Goal: Task Accomplishment & Management: Manage account settings

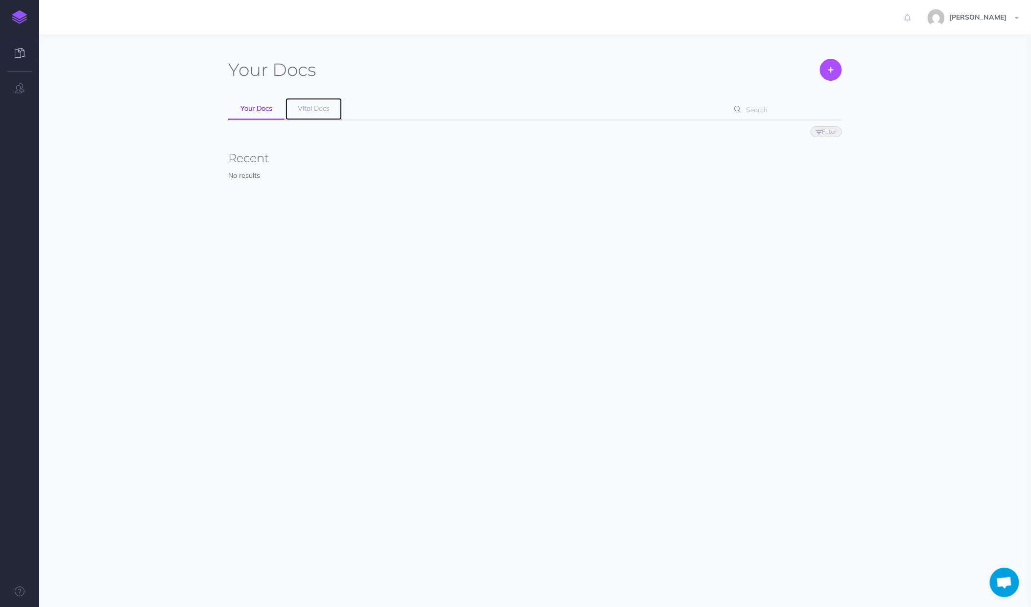
click at [321, 116] on link "Vital Docs" at bounding box center [314, 109] width 56 height 22
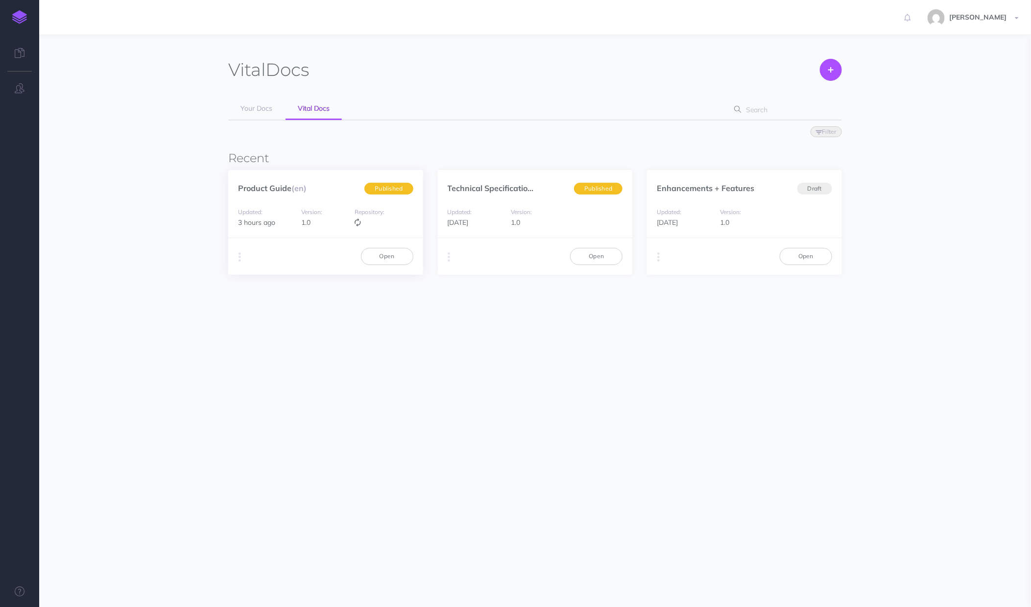
click at [341, 222] on div "Version: 1.0" at bounding box center [325, 217] width 58 height 22
click at [281, 186] on link "Product Guide (en)" at bounding box center [272, 188] width 69 height 10
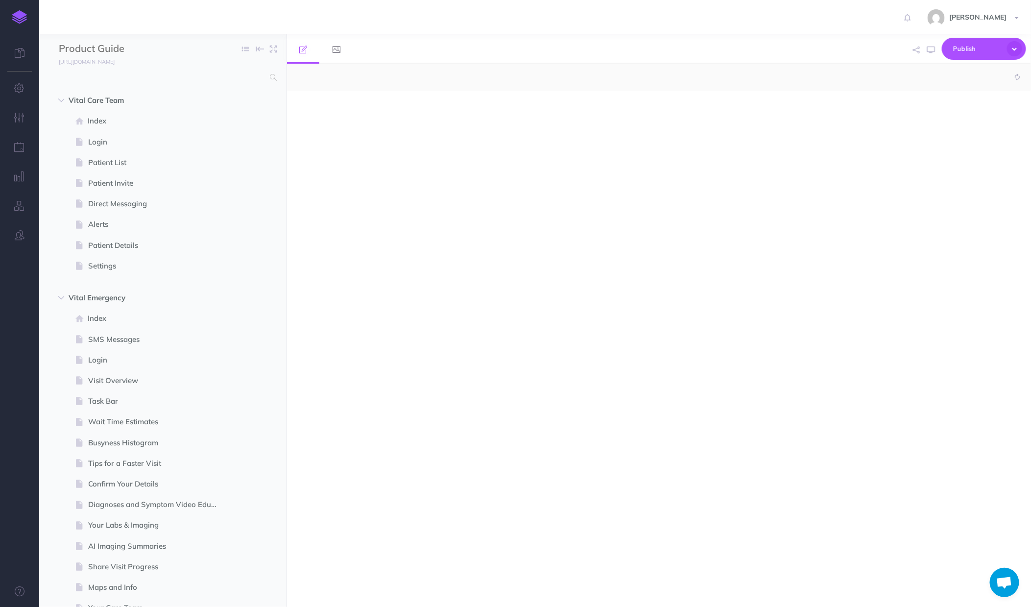
select select "null"
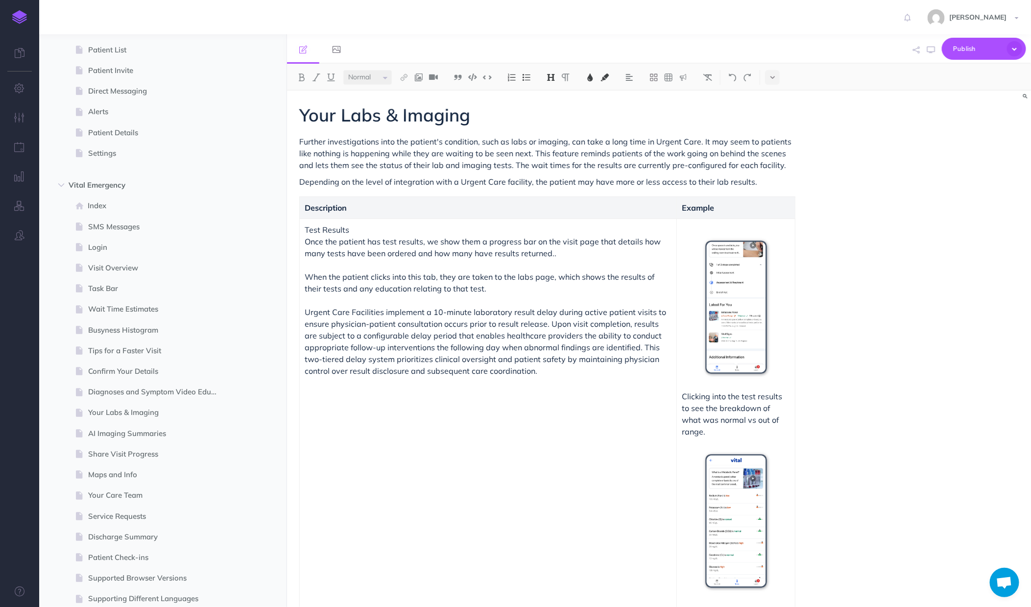
scroll to position [119, 0]
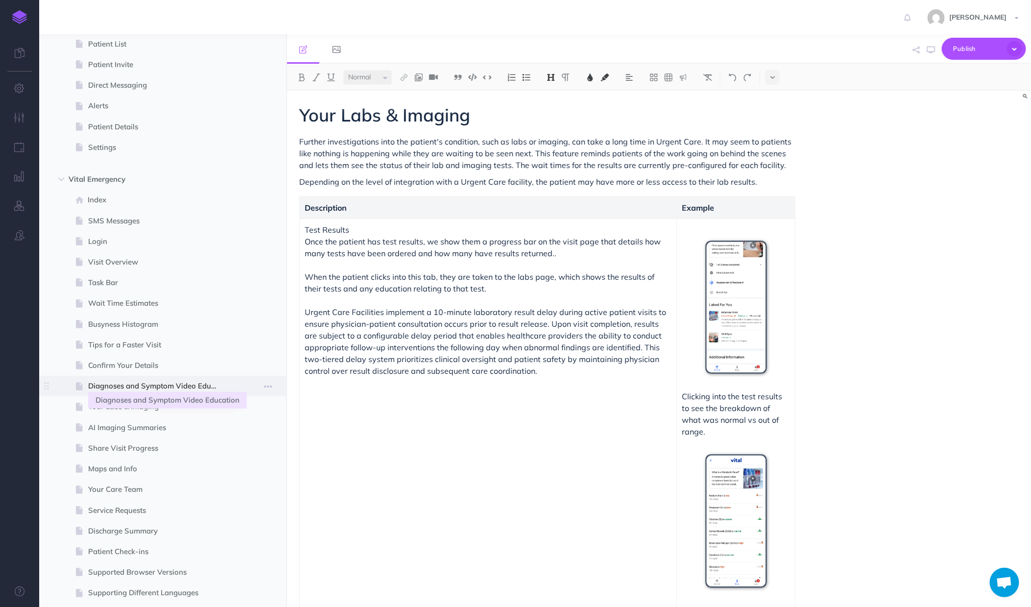
click at [144, 382] on span "Diagnoses and Symptom Video Education" at bounding box center [158, 386] width 140 height 12
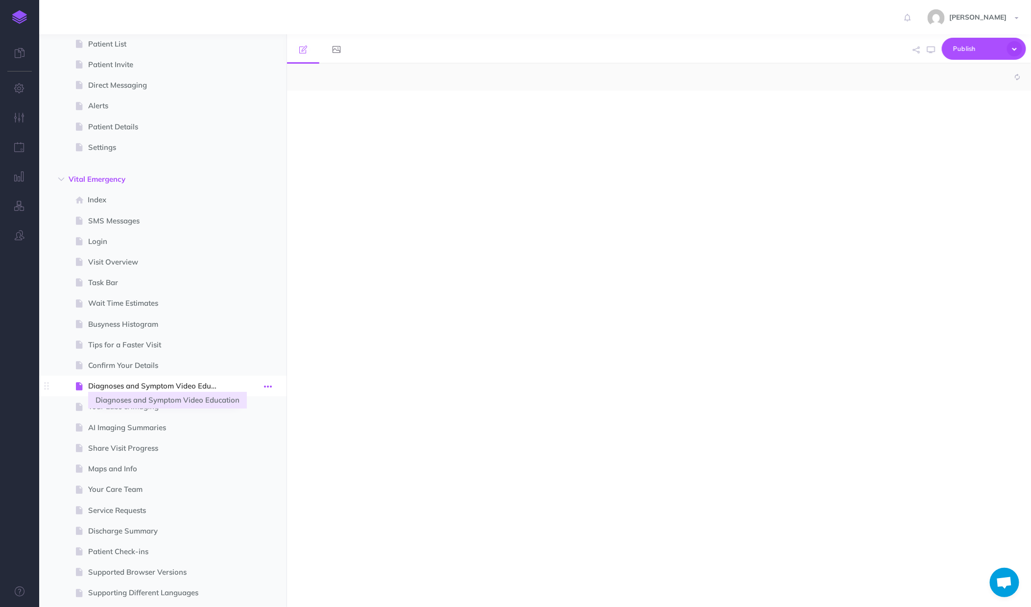
select select "null"
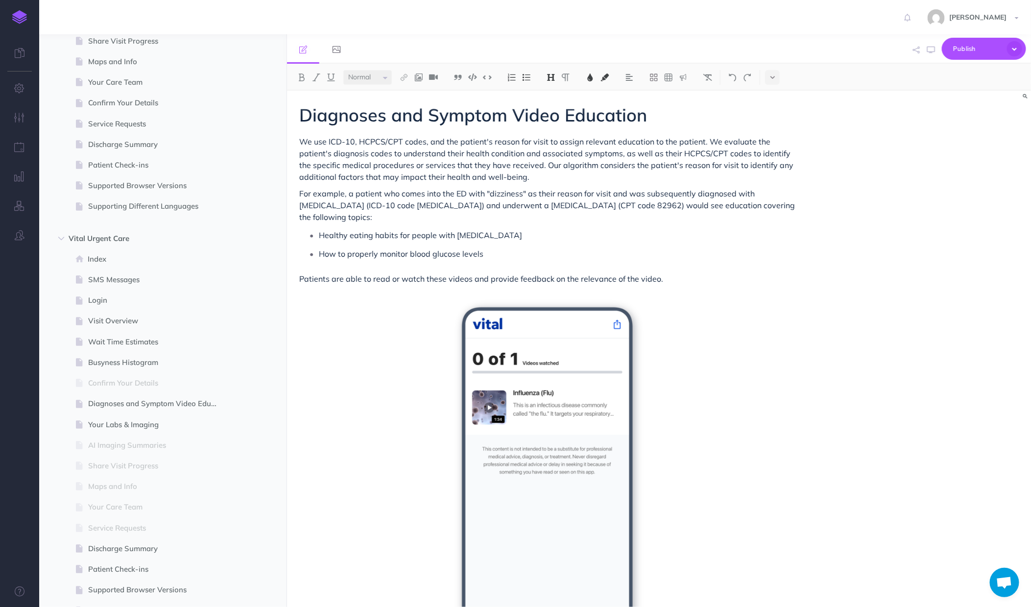
scroll to position [594, 0]
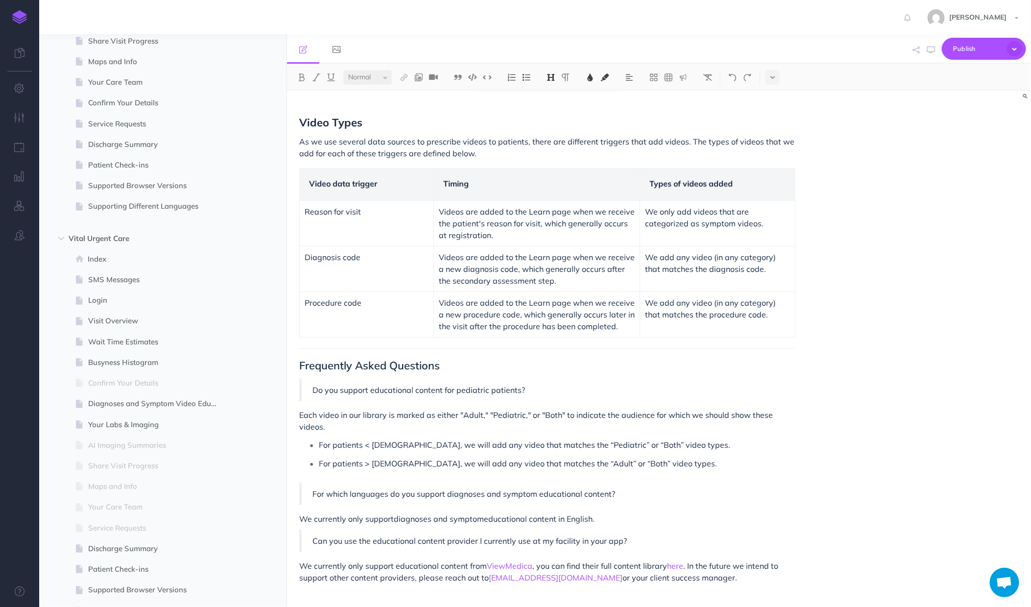
click at [357, 561] on span "We currently only support educational content from" at bounding box center [393, 566] width 188 height 10
click at [516, 561] on span ", you can find their full content library" at bounding box center [582, 566] width 135 height 10
drag, startPoint x: 672, startPoint y: 553, endPoint x: 518, endPoint y: 550, distance: 154.8
click at [517, 560] on p "We currently support educational content from ViewMedica , you can find their f…" at bounding box center [547, 572] width 496 height 24
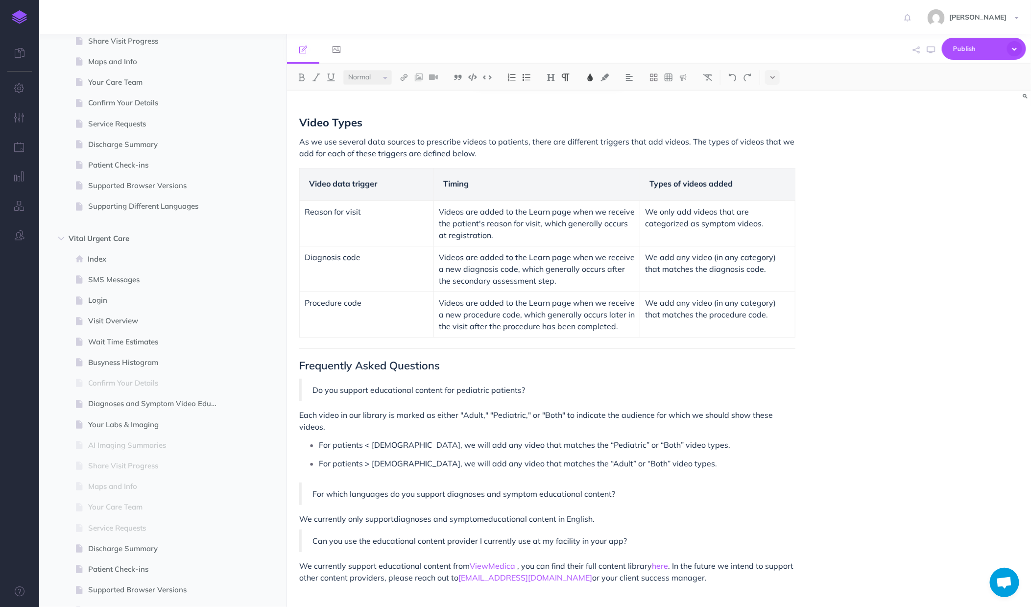
click at [692, 515] on div "Diagnoses and Symptom Video Education We use ICD-10, HCPCS/CPT codes, and the p…" at bounding box center [547, 58] width 521 height 1122
click at [659, 561] on link "here" at bounding box center [660, 566] width 16 height 10
click at [663, 536] on link "https://viewmedica.com/ondemand-patient-educati..." at bounding box center [639, 534] width 122 height 12
click at [515, 560] on p "We currently support educational content from ViewMedica , you can find their f…" at bounding box center [547, 572] width 496 height 24
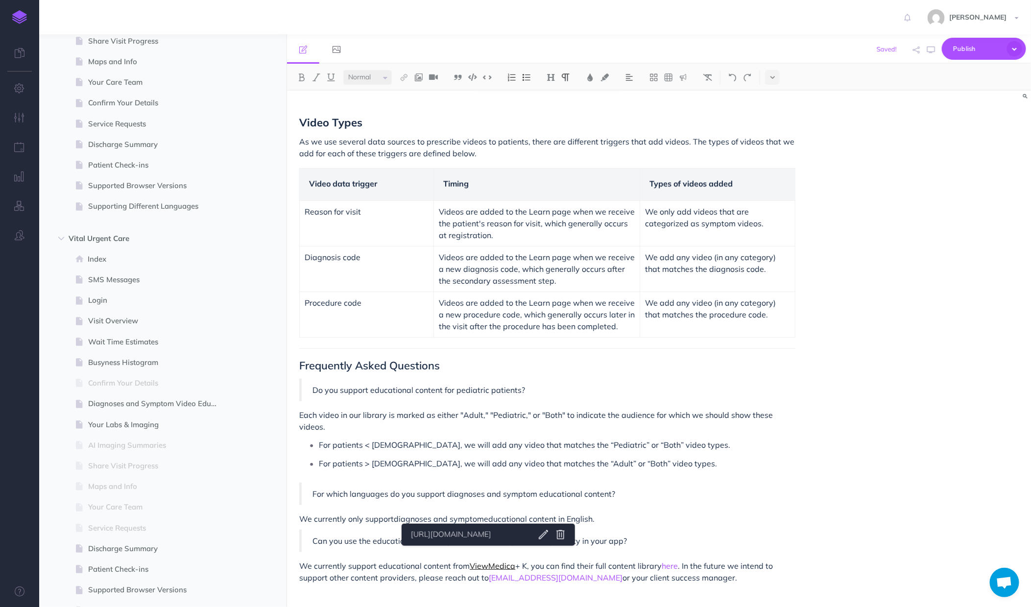
click at [488, 561] on link "ViewMedica" at bounding box center [493, 566] width 46 height 10
click at [527, 560] on p "We currently support educational content from ViewMedica + K , you can find the…" at bounding box center [547, 572] width 496 height 24
click at [539, 560] on p "We currently support educational content from ViewMedica + Krames , you can fin…" at bounding box center [547, 572] width 496 height 24
click at [408, 76] on img at bounding box center [404, 77] width 9 height 8
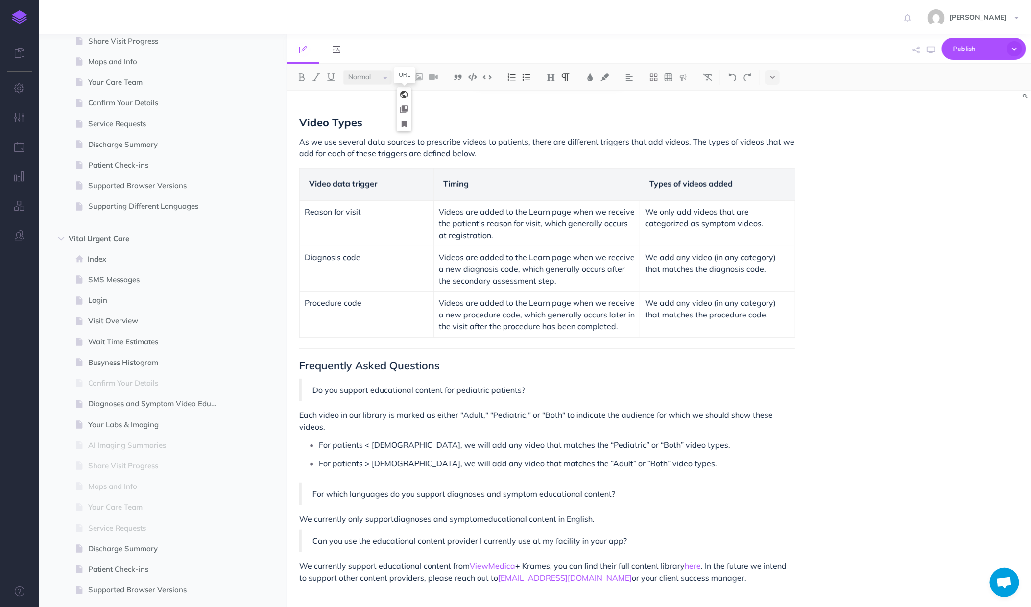
click at [405, 95] on icon at bounding box center [404, 94] width 8 height 7
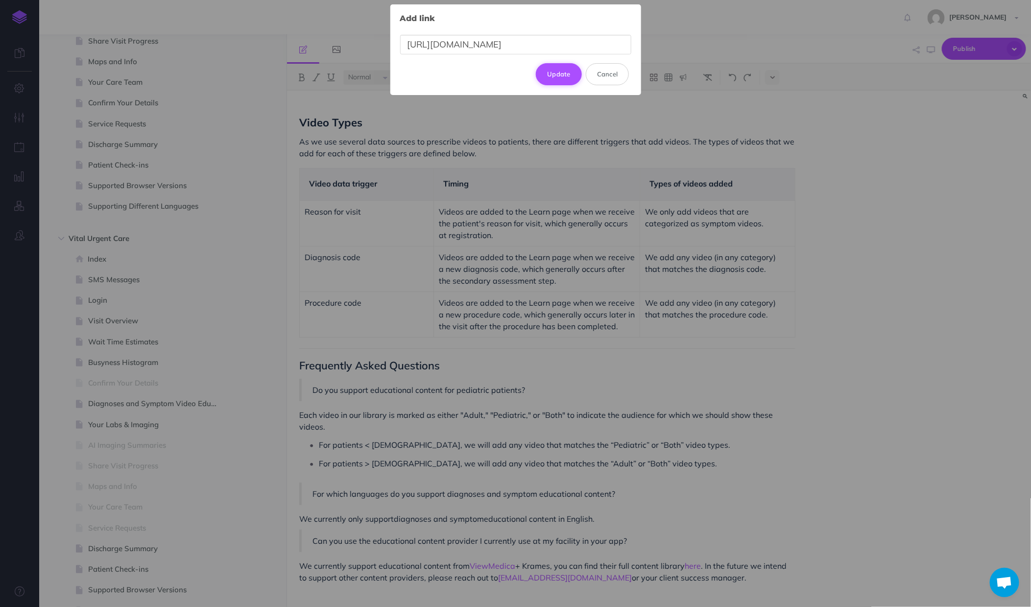
type input "https://kramesstore.com/"
click at [561, 75] on button "Update" at bounding box center [559, 74] width 46 height 22
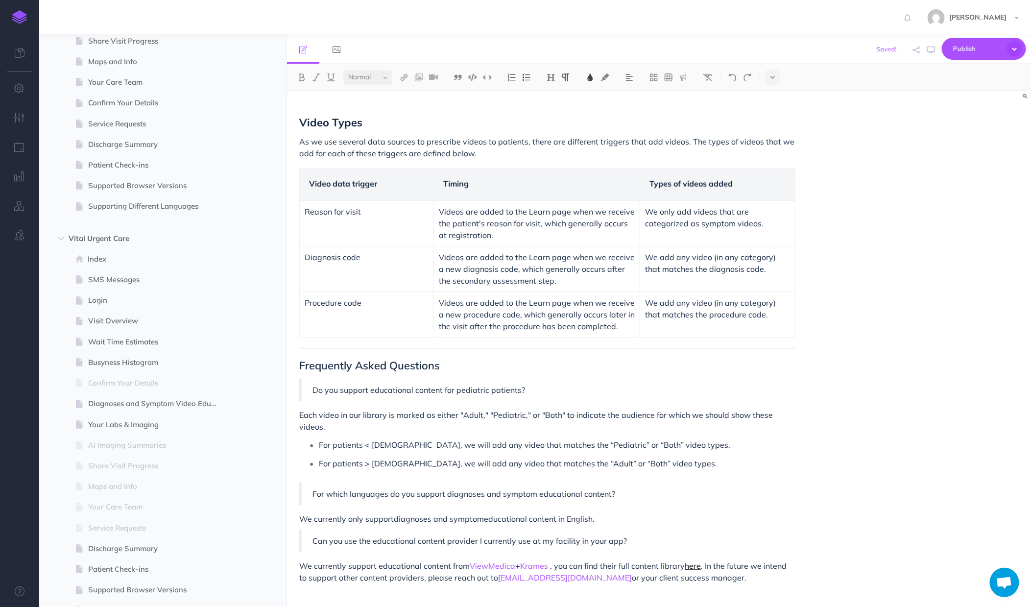
drag, startPoint x: 557, startPoint y: 552, endPoint x: 690, endPoint y: 552, distance: 133.2
click at [690, 560] on p "We currently support educational content from ViewMedica + Krames , you can fin…" at bounding box center [547, 572] width 496 height 24
click at [699, 561] on link "here" at bounding box center [693, 566] width 16 height 10
click at [699, 538] on link "https://viewmedica.com/ondemand-patient-educati..." at bounding box center [680, 534] width 122 height 12
drag, startPoint x: 707, startPoint y: 550, endPoint x: 559, endPoint y: 552, distance: 148.4
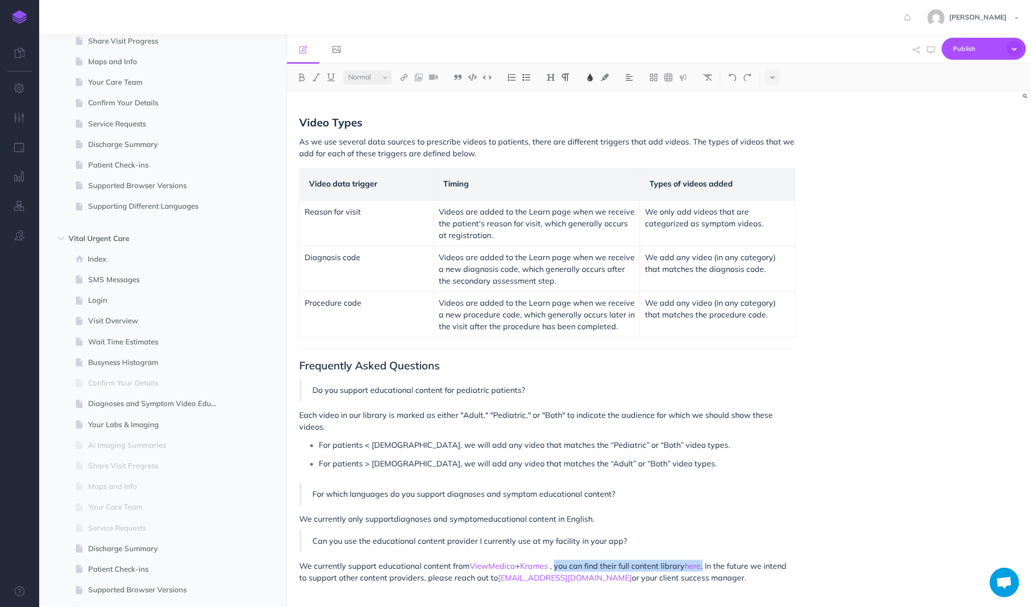
click at [559, 560] on p "We currently support educational content from ViewMedica + Krames , you can fin…" at bounding box center [547, 572] width 496 height 24
click at [504, 572] on span "or your client success manager." at bounding box center [533, 577] width 115 height 10
drag, startPoint x: 569, startPoint y: 567, endPoint x: 504, endPoint y: 569, distance: 64.2
click at [504, 569] on p "We currently support educational content from ViewMedica + Krames . In the futu…" at bounding box center [547, 572] width 496 height 24
click at [660, 513] on p "We currently only support diagnoses and symptom educational content in English." at bounding box center [547, 519] width 496 height 12
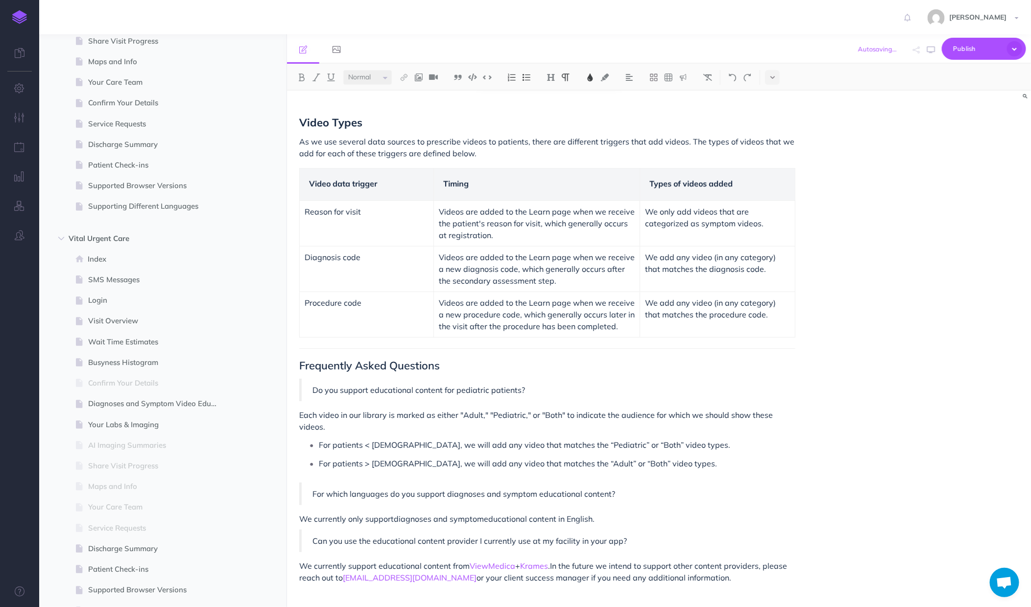
click at [743, 513] on p "We currently only support diagnoses and symptom educational content in English." at bounding box center [547, 519] width 496 height 12
click at [695, 535] on p "Can you use the educational content provider I currently use at my facility in …" at bounding box center [548, 541] width 472 height 12
click at [576, 561] on span "In the future we intend to support other content providers, please reach out to" at bounding box center [544, 572] width 490 height 22
click at [464, 561] on span "We currently support educational content from" at bounding box center [384, 566] width 170 height 10
click at [1010, 50] on icon "button" at bounding box center [1014, 48] width 15 height 15
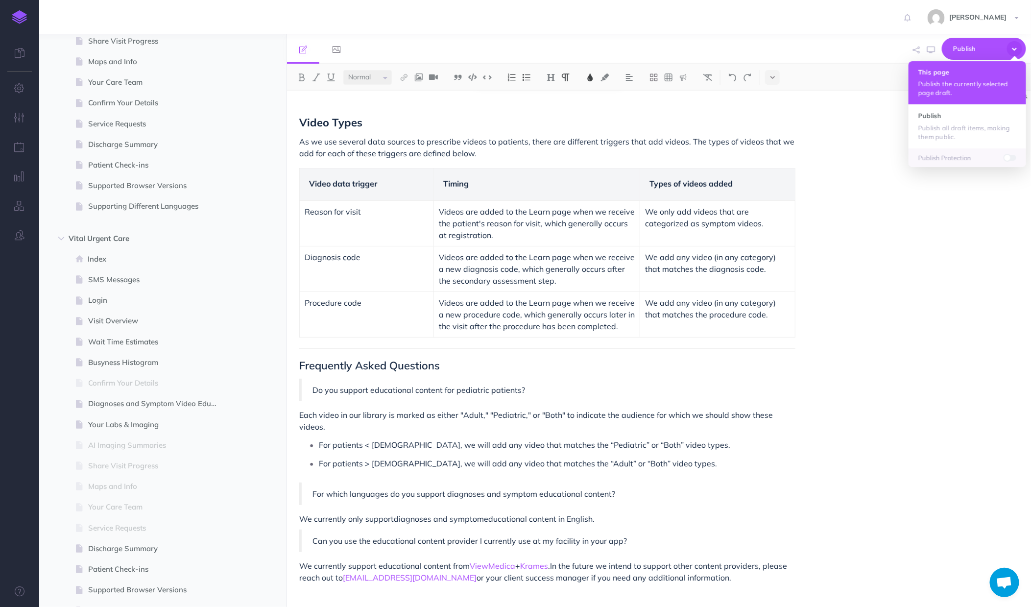
click at [966, 75] on h4 "This page" at bounding box center [967, 72] width 98 height 7
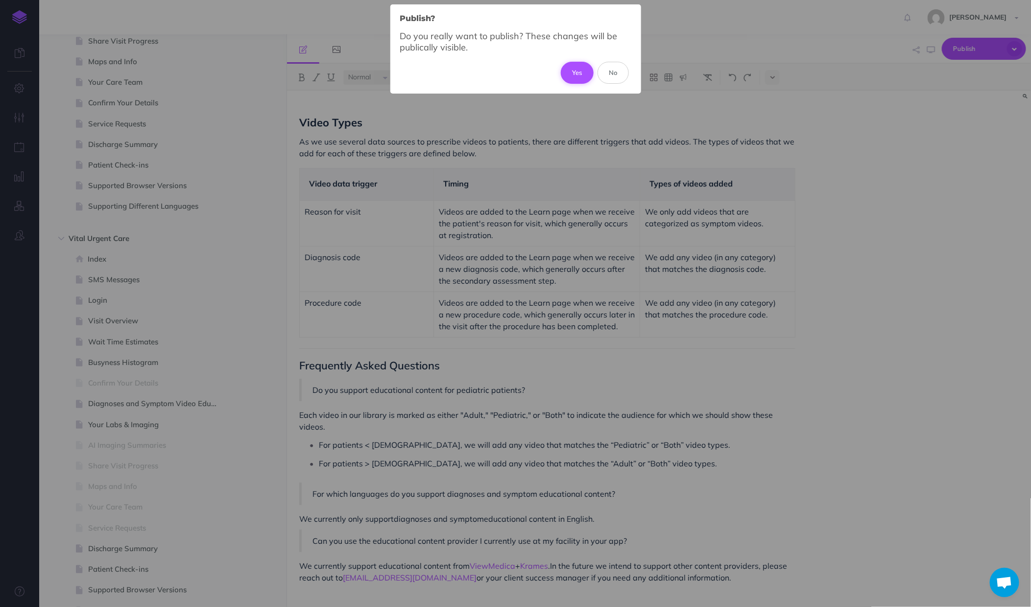
click at [577, 72] on button "Yes" at bounding box center [577, 73] width 33 height 22
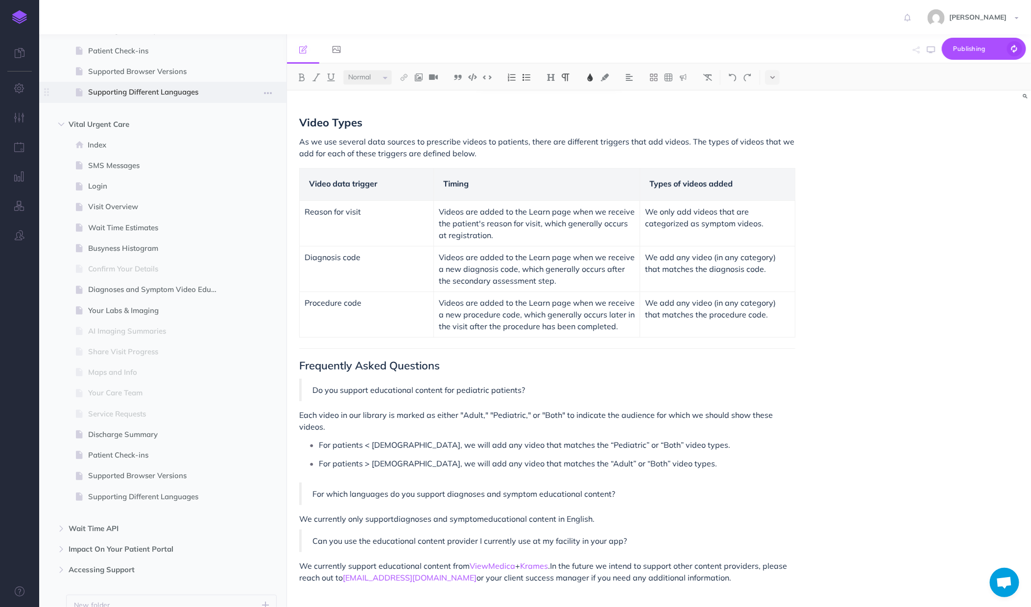
scroll to position [1048, 0]
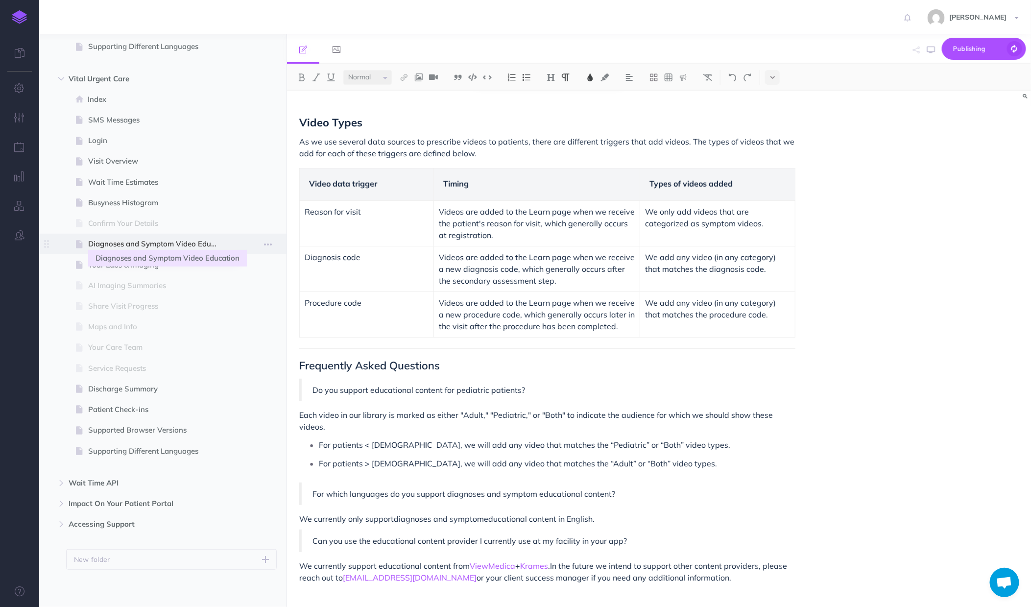
click at [203, 239] on span "Diagnoses and Symptom Video Education" at bounding box center [158, 244] width 140 height 12
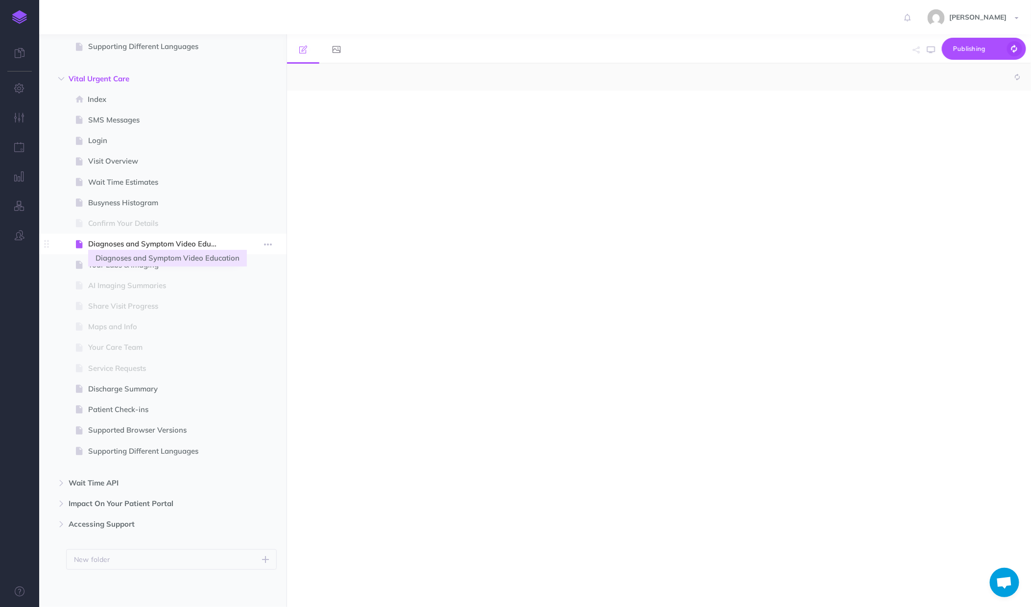
select select "null"
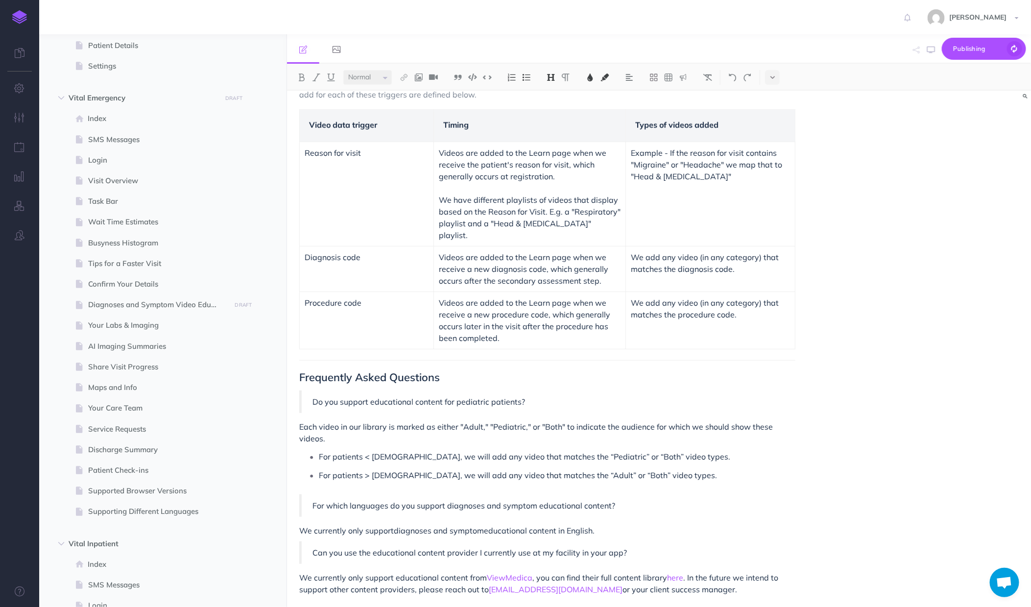
scroll to position [31, 0]
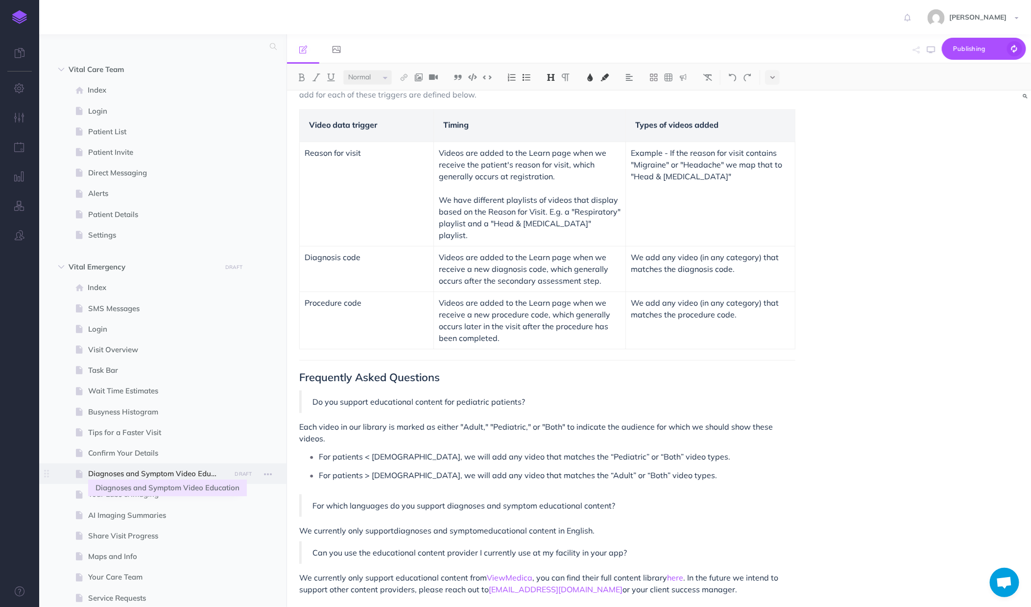
click at [132, 472] on span "Diagnoses and Symptom Video Education" at bounding box center [158, 474] width 140 height 12
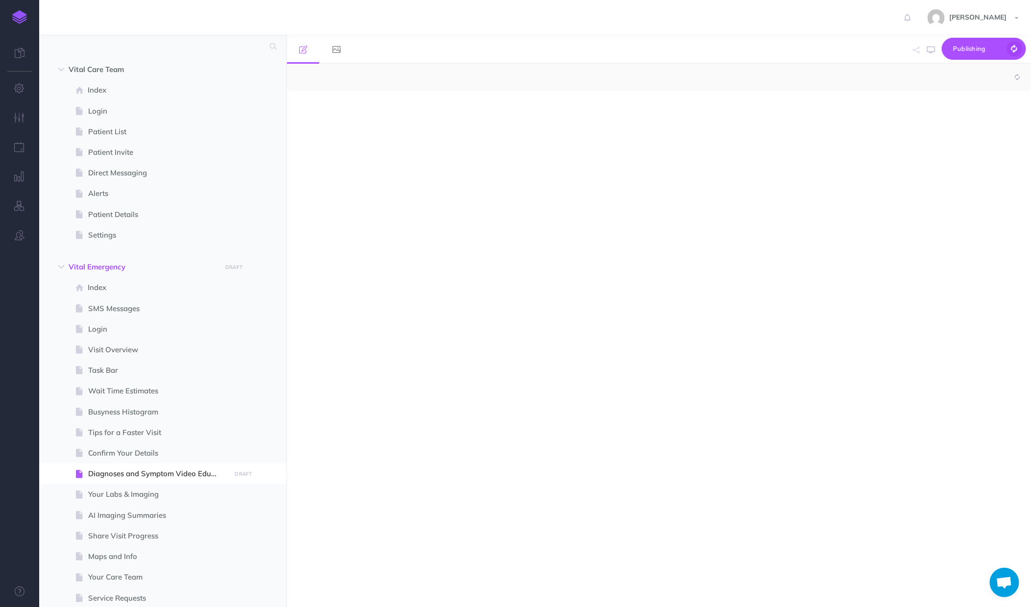
select select "null"
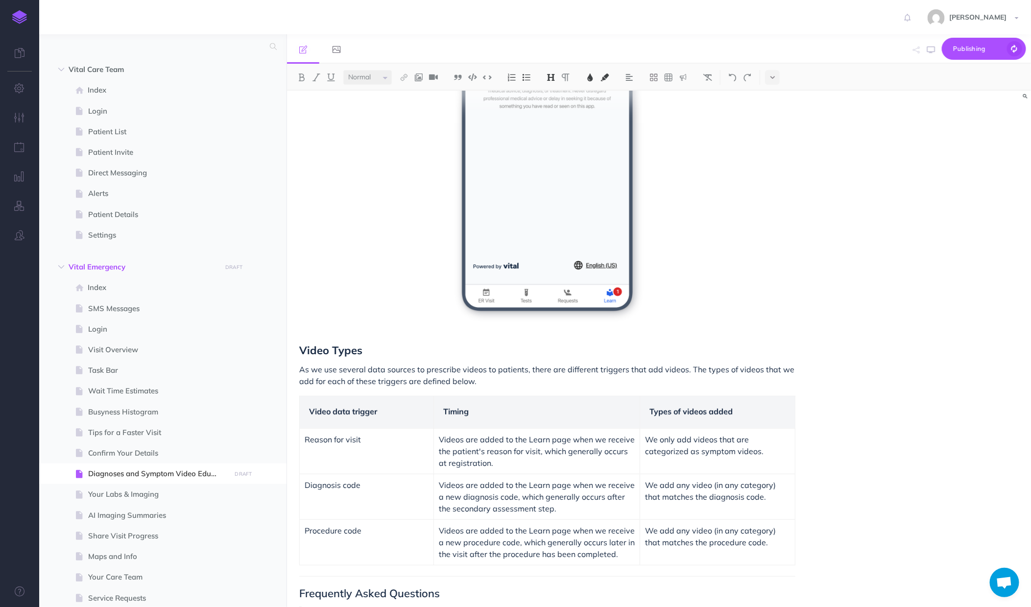
scroll to position [594, 0]
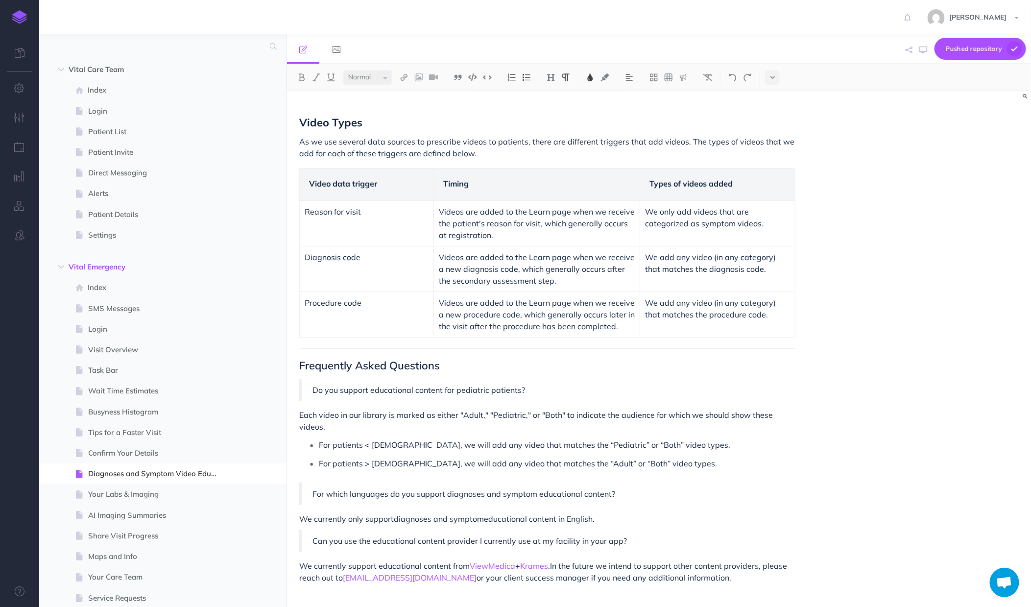
drag, startPoint x: 671, startPoint y: 563, endPoint x: 296, endPoint y: 552, distance: 375.8
click at [296, 552] on div "Diagnoses and Symptom Video Education We use ICD-10, HCPCS/CPT codes, and the p…" at bounding box center [547, 58] width 521 height 1122
copy p "We currently support educational content from ViewMedica + Krames . In the futu…"
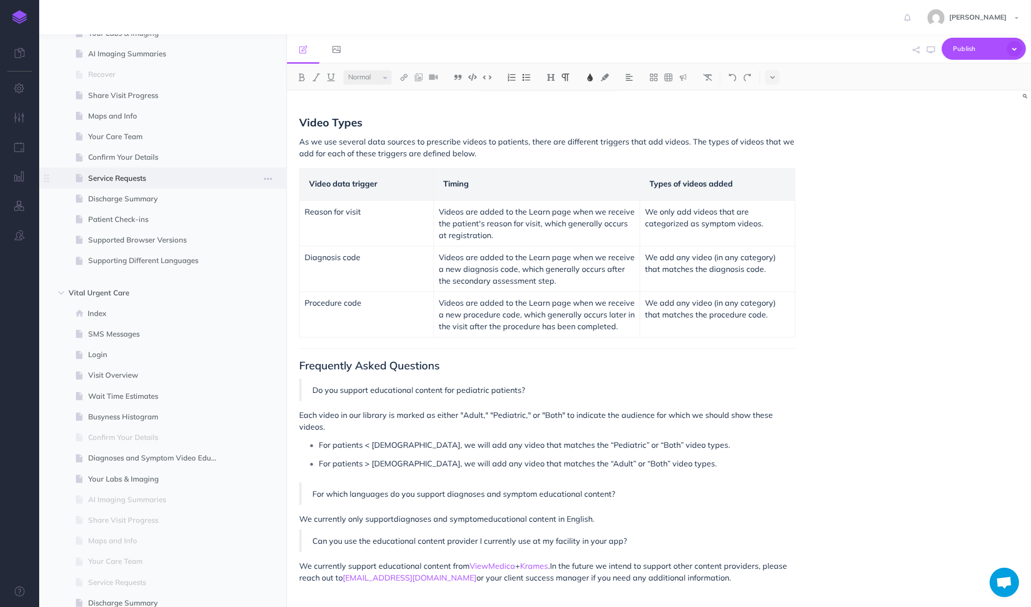
scroll to position [888, 0]
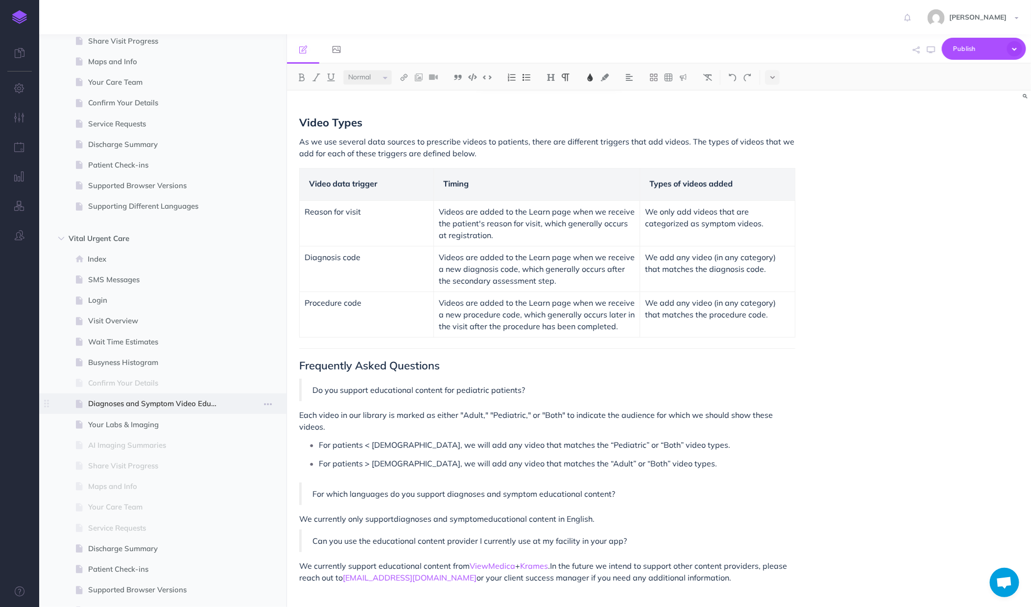
click at [165, 409] on span at bounding box center [162, 403] width 247 height 21
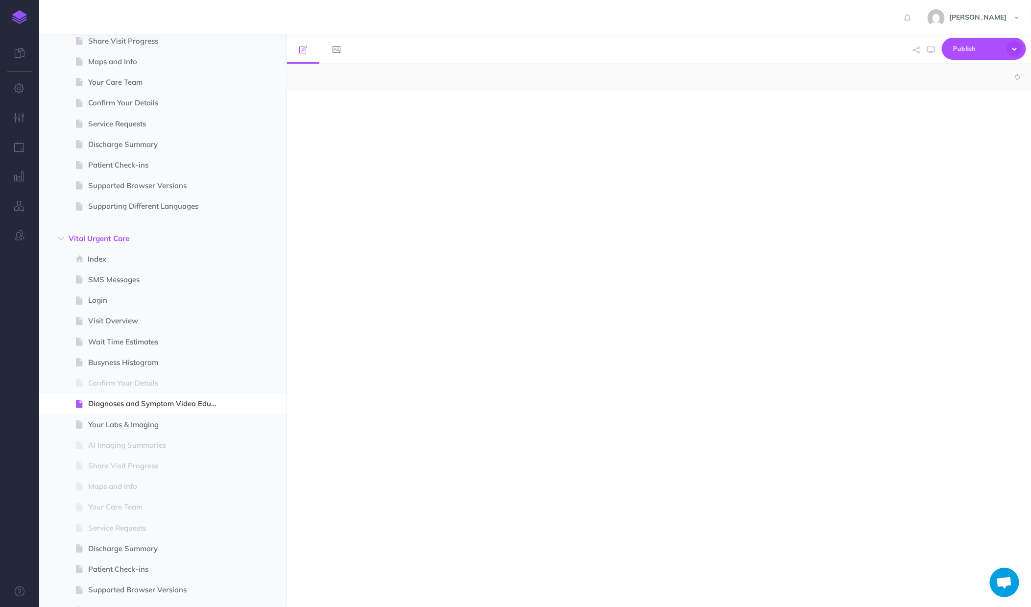
select select "null"
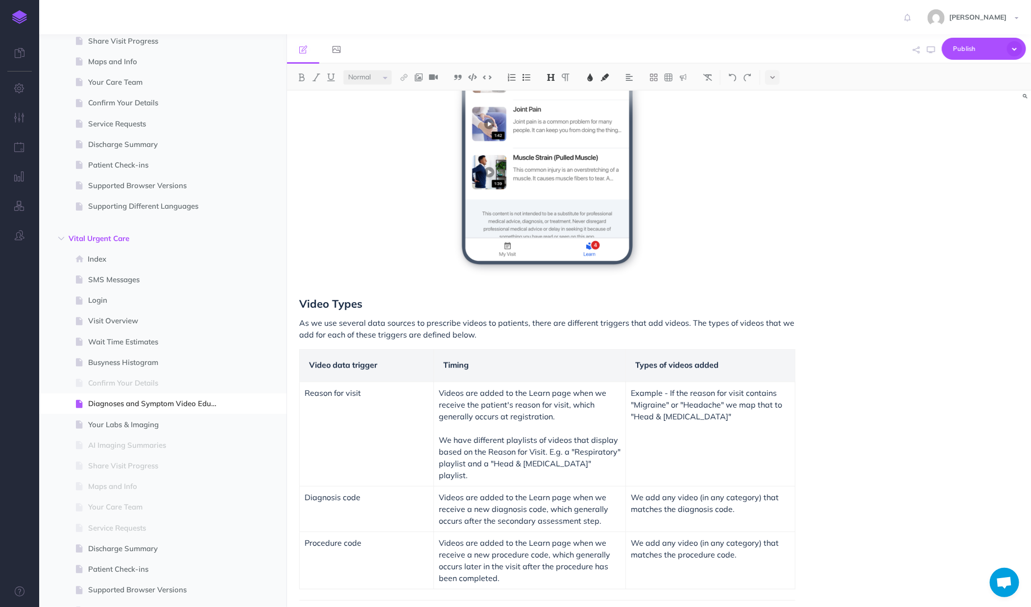
scroll to position [652, 0]
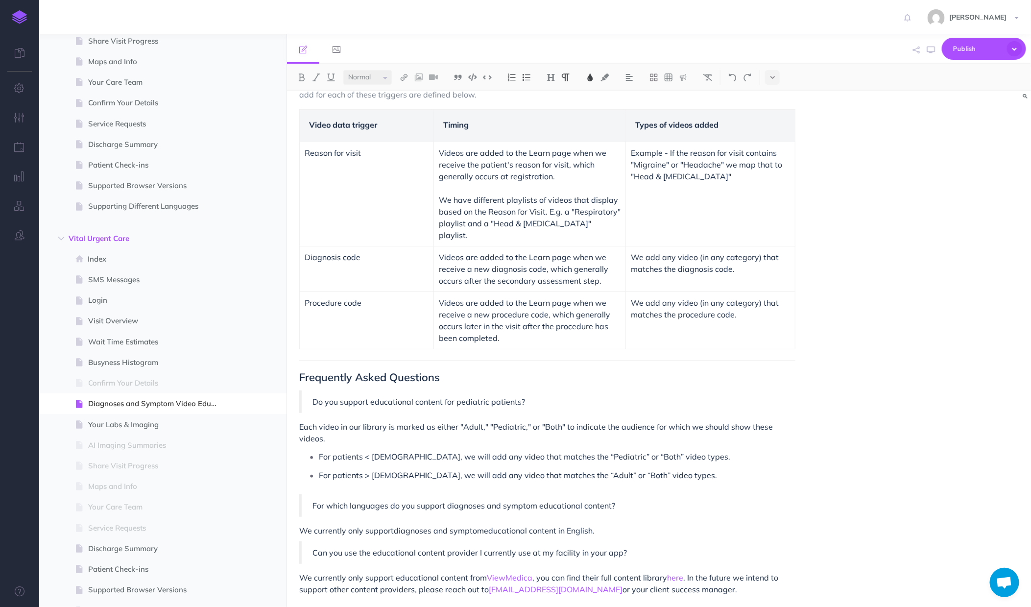
drag, startPoint x: 667, startPoint y: 563, endPoint x: 290, endPoint y: 555, distance: 377.2
click at [290, 555] on div "Diagnoses and Symptom Video Education We use ICD-10, HCPCS/CPT codes, and the p…" at bounding box center [547, 34] width 521 height 1193
click at [1021, 48] on icon "button" at bounding box center [1014, 48] width 15 height 15
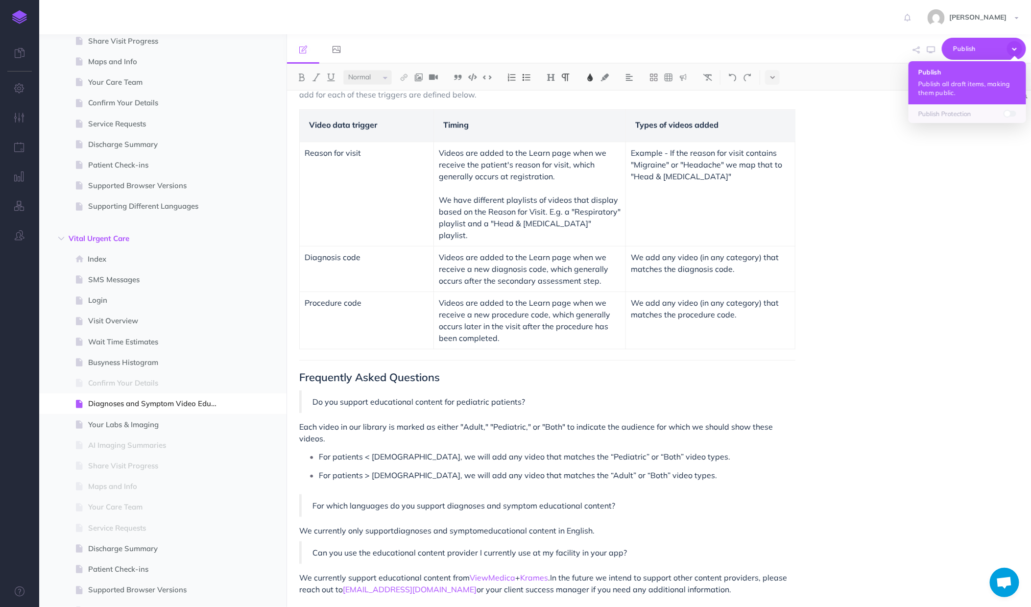
click at [971, 69] on h4 "Publish" at bounding box center [967, 72] width 98 height 7
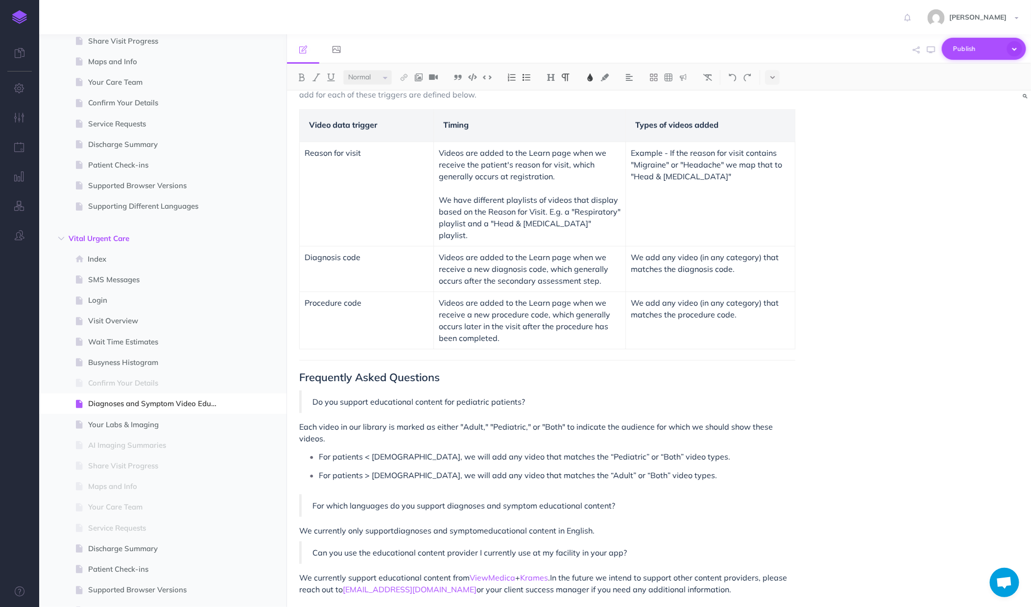
click at [1005, 58] on button "Publish" at bounding box center [984, 49] width 84 height 22
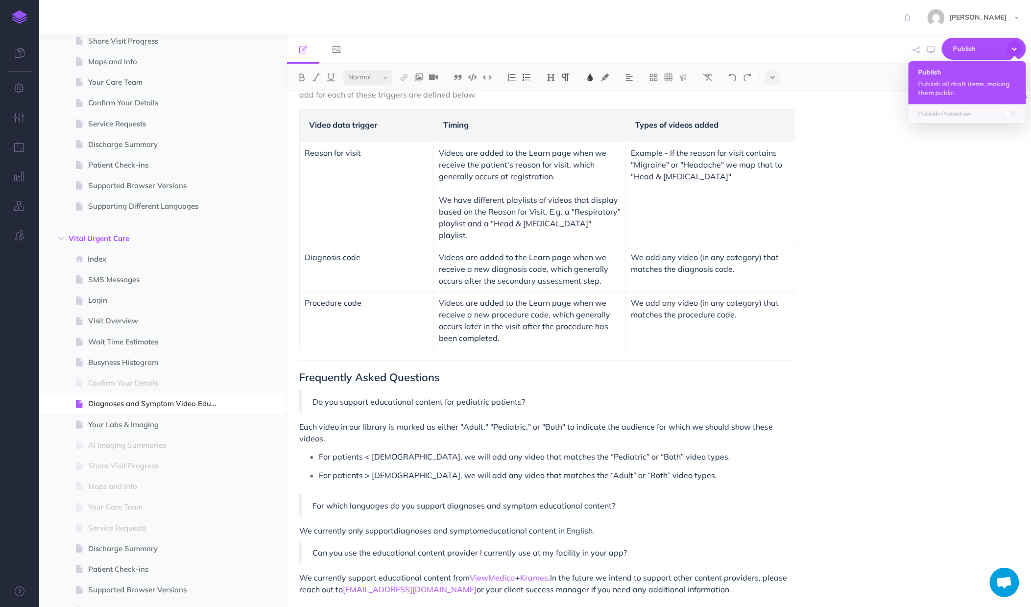
click at [989, 86] on p "Publish all draft items, making them public." at bounding box center [967, 88] width 98 height 18
